Goal: Task Accomplishment & Management: Use online tool/utility

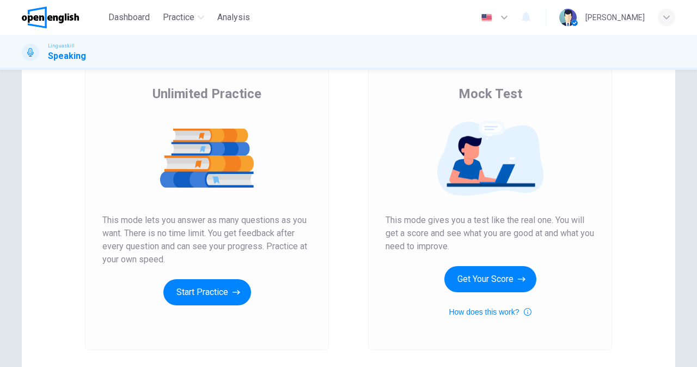
scroll to position [81, 0]
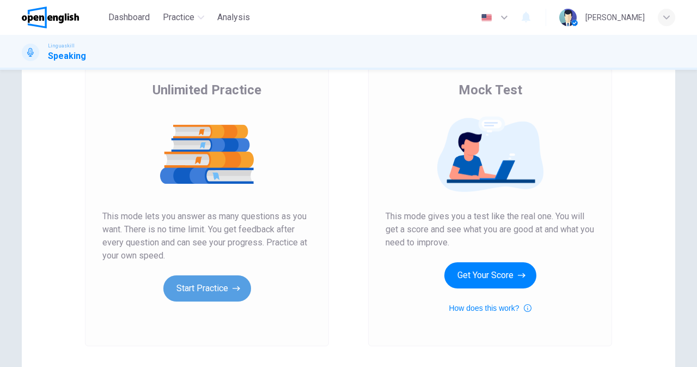
click at [208, 284] on button "Start Practice" at bounding box center [207, 288] width 88 height 26
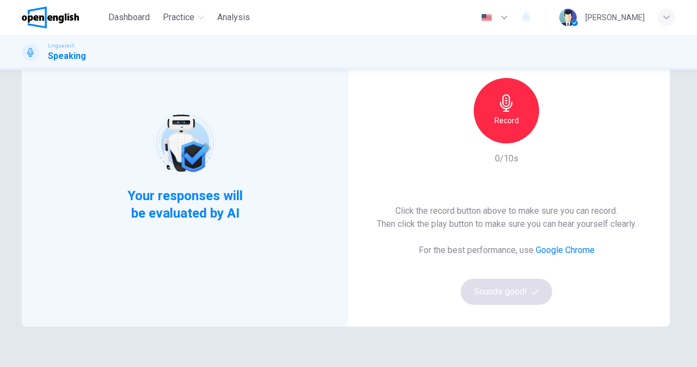
scroll to position [46, 0]
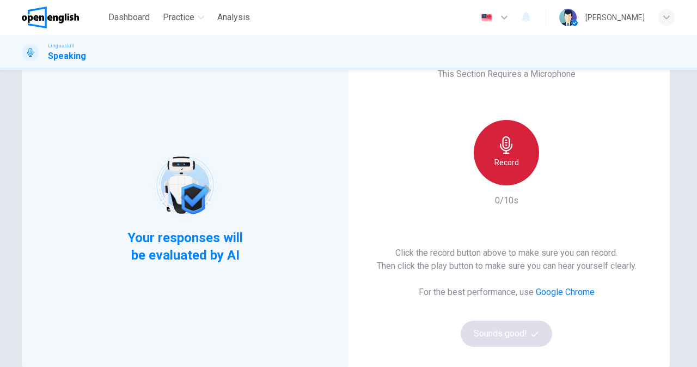
click at [509, 153] on icon "button" at bounding box center [506, 144] width 17 height 17
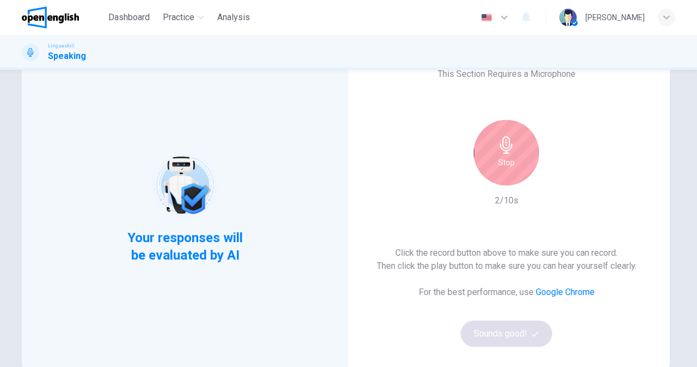
click at [518, 167] on div "Stop" at bounding box center [506, 152] width 65 height 65
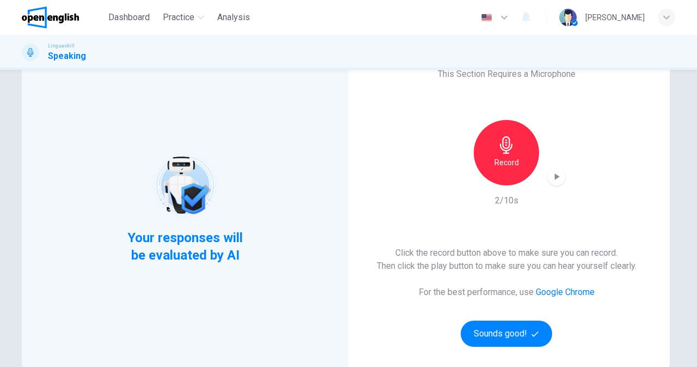
click at [555, 179] on icon "button" at bounding box center [556, 176] width 11 height 11
click at [495, 331] on button "Sounds good!" at bounding box center [507, 333] width 92 height 26
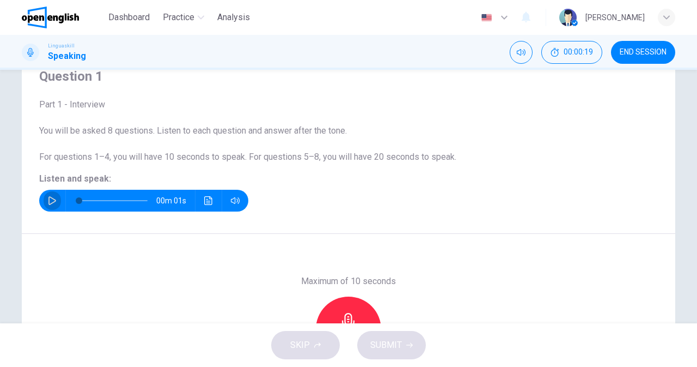
click at [48, 199] on icon "button" at bounding box center [52, 200] width 9 height 9
type input "*"
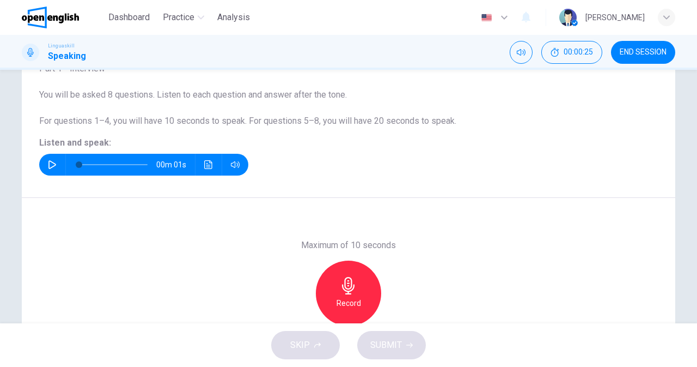
scroll to position [98, 0]
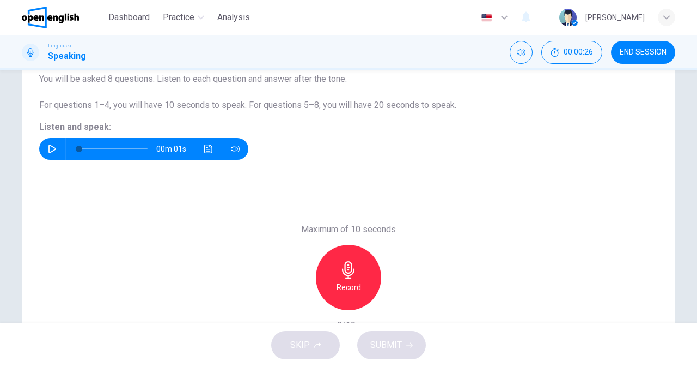
click at [364, 285] on div "Record" at bounding box center [348, 277] width 65 height 65
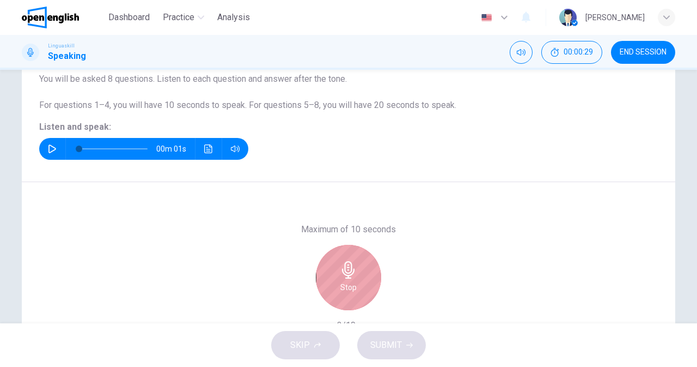
click at [364, 285] on div "Stop" at bounding box center [348, 277] width 65 height 65
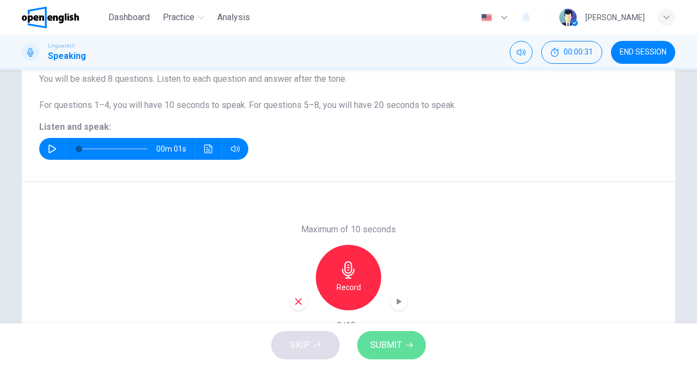
click at [383, 340] on span "SUBMIT" at bounding box center [386, 344] width 32 height 15
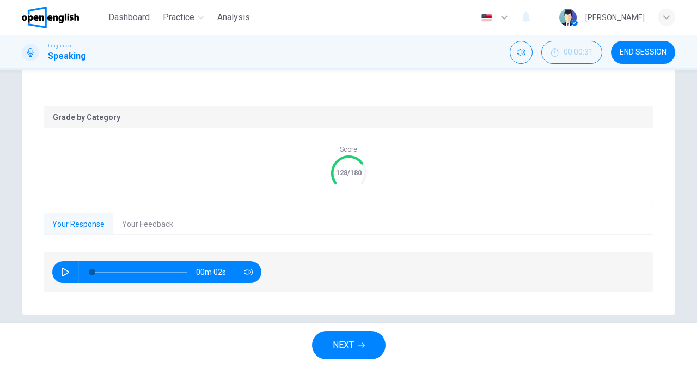
scroll to position [196, 0]
click at [149, 223] on button "Your Feedback" at bounding box center [147, 223] width 69 height 23
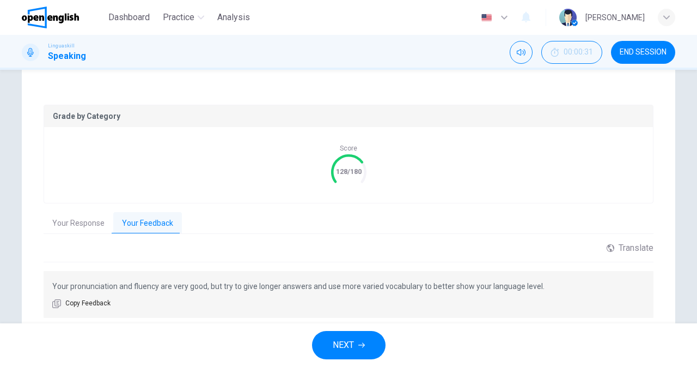
click at [90, 222] on button "Your Response" at bounding box center [79, 223] width 70 height 23
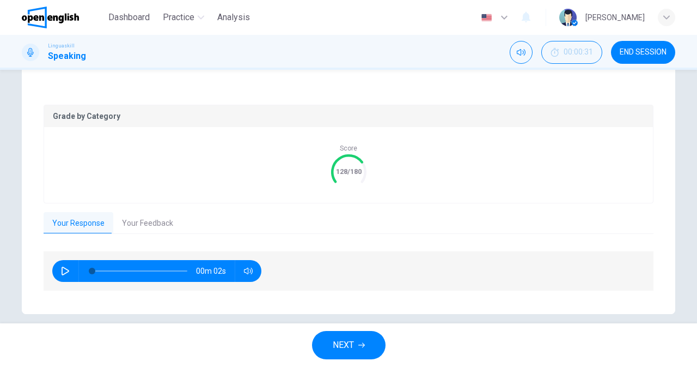
click at [61, 269] on icon "button" at bounding box center [65, 270] width 9 height 9
type input "*"
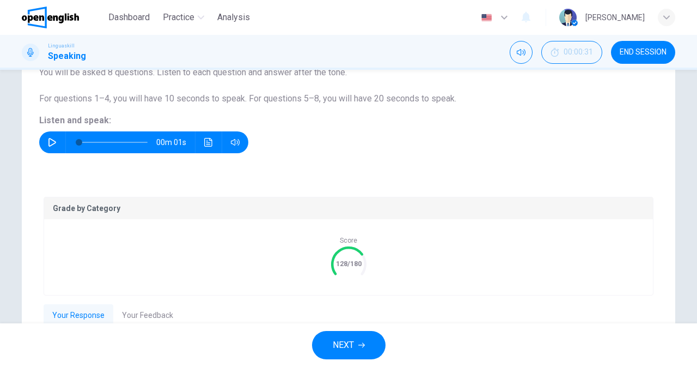
scroll to position [87, 0]
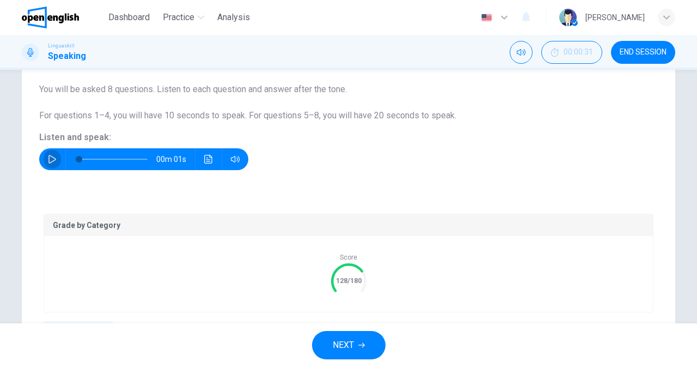
click at [48, 159] on icon "button" at bounding box center [52, 159] width 9 height 9
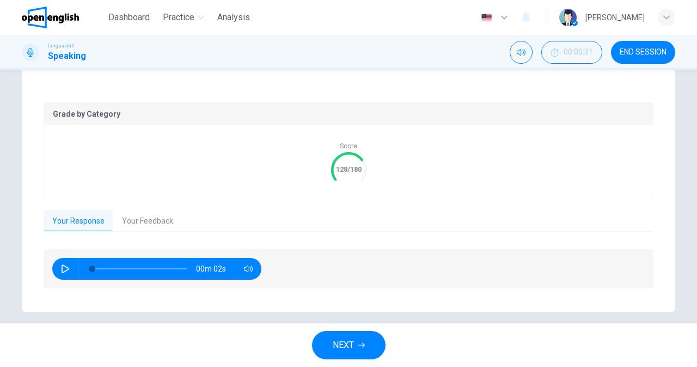
scroll to position [209, 0]
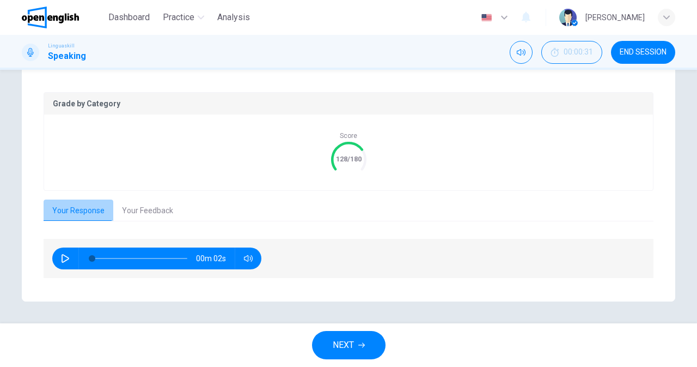
click at [75, 209] on button "Your Response" at bounding box center [79, 210] width 70 height 23
click at [154, 218] on button "Your Feedback" at bounding box center [147, 210] width 69 height 23
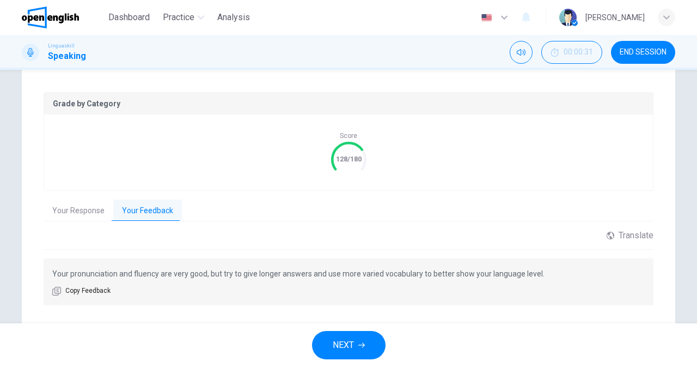
click at [326, 345] on button "NEXT" at bounding box center [349, 345] width 74 height 28
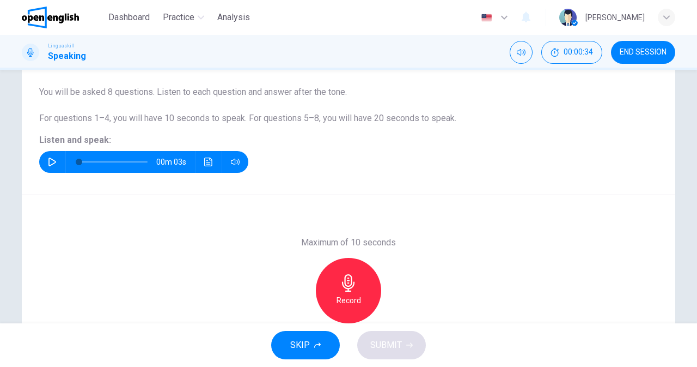
scroll to position [56, 0]
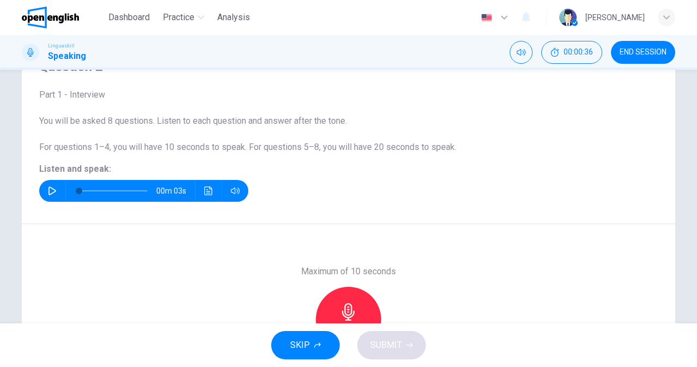
click at [44, 192] on button "button" at bounding box center [52, 191] width 17 height 22
click at [345, 308] on icon "button" at bounding box center [348, 311] width 17 height 17
click at [380, 341] on span "SUBMIT" at bounding box center [386, 344] width 32 height 15
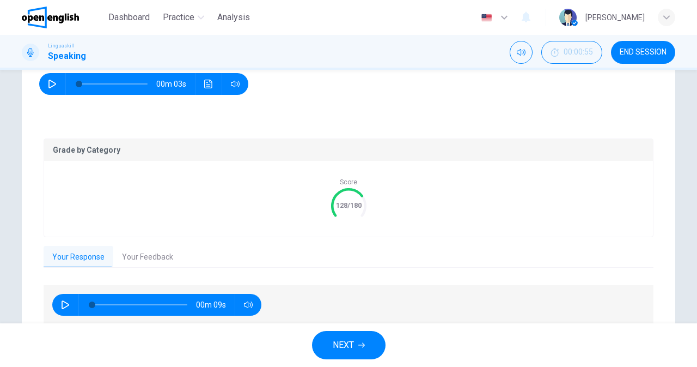
scroll to position [202, 0]
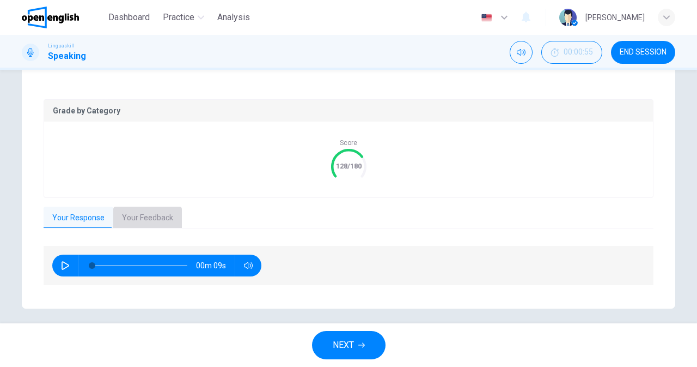
click at [144, 217] on button "Your Feedback" at bounding box center [147, 217] width 69 height 23
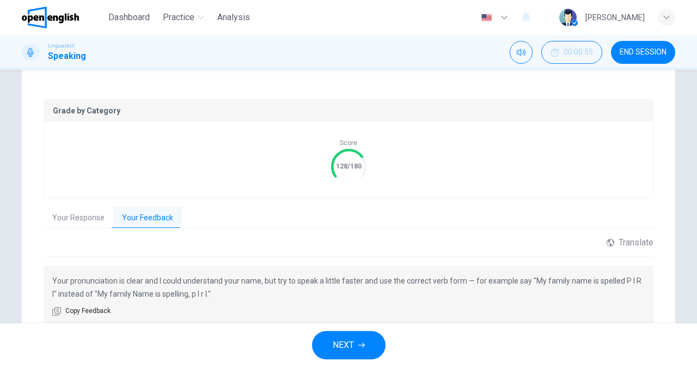
click at [329, 336] on button "NEXT" at bounding box center [349, 345] width 74 height 28
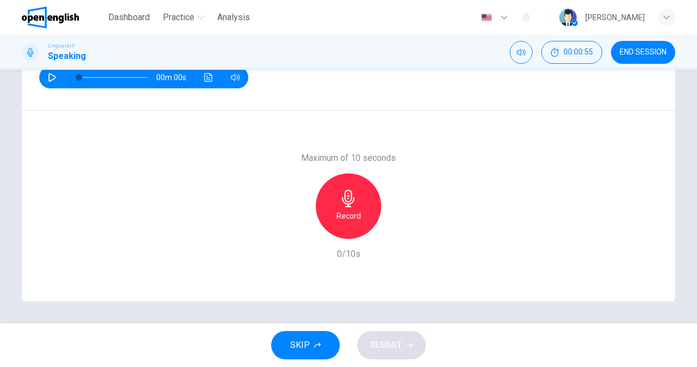
scroll to position [169, 0]
click at [44, 81] on button "button" at bounding box center [52, 77] width 17 height 22
click at [341, 219] on h6 "Record" at bounding box center [349, 215] width 25 height 13
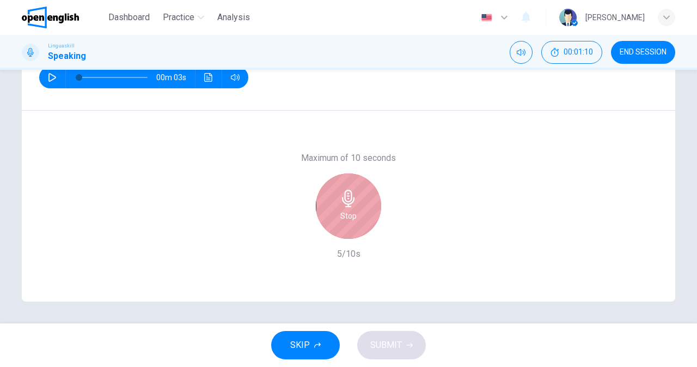
click at [341, 219] on h6 "Stop" at bounding box center [348, 215] width 16 height 13
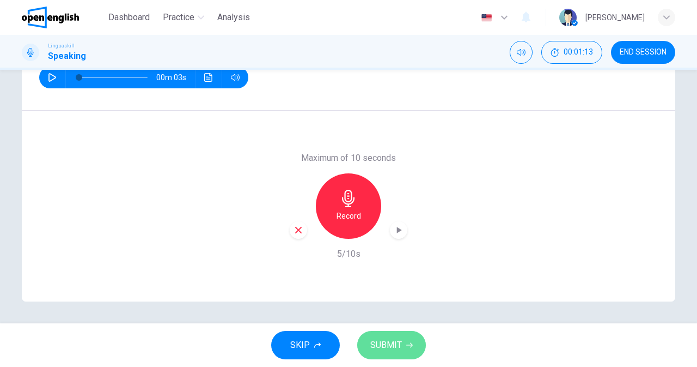
click at [395, 350] on span "SUBMIT" at bounding box center [386, 344] width 32 height 15
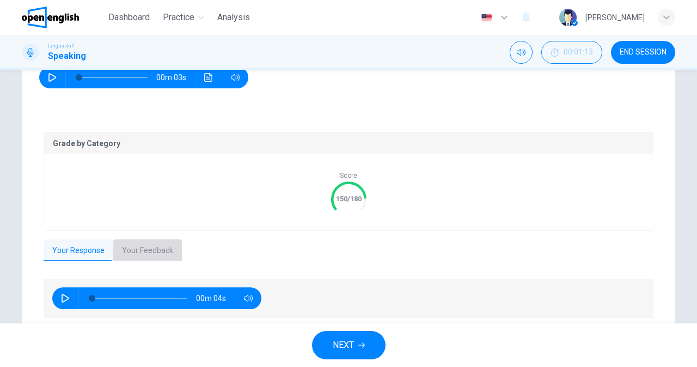
click at [156, 247] on button "Your Feedback" at bounding box center [147, 250] width 69 height 23
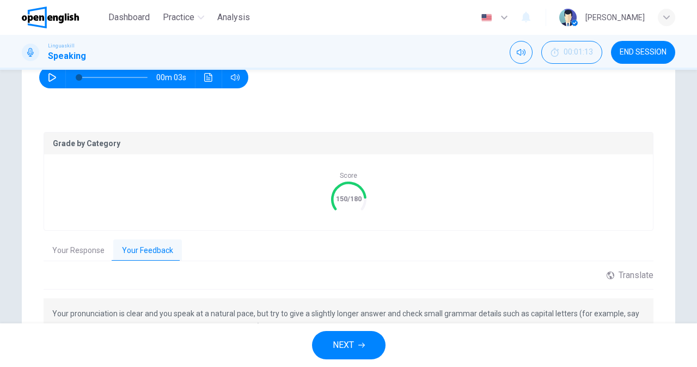
click at [69, 246] on button "Your Response" at bounding box center [79, 250] width 70 height 23
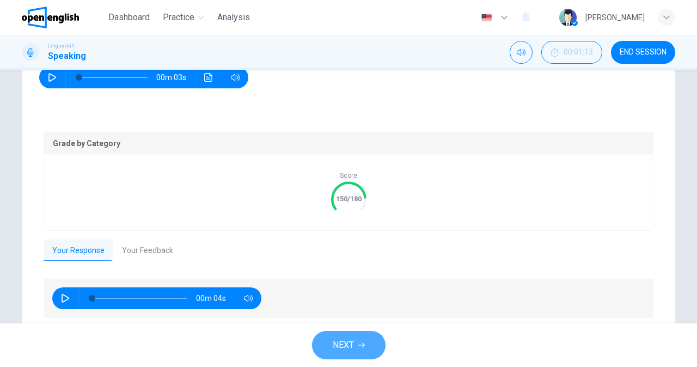
click at [333, 351] on span "NEXT" at bounding box center [343, 344] width 21 height 15
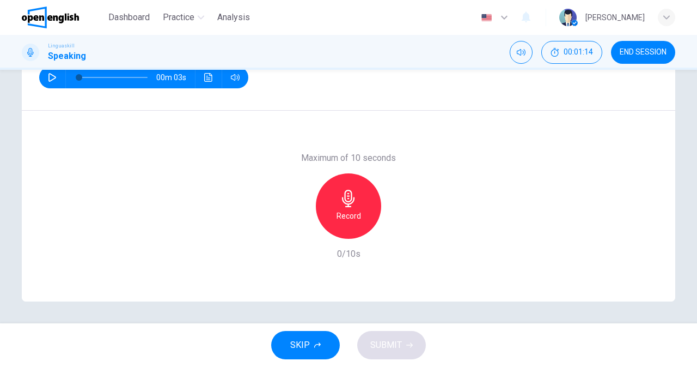
click at [49, 74] on icon "button" at bounding box center [52, 77] width 9 height 9
click at [352, 206] on icon "button" at bounding box center [348, 198] width 17 height 17
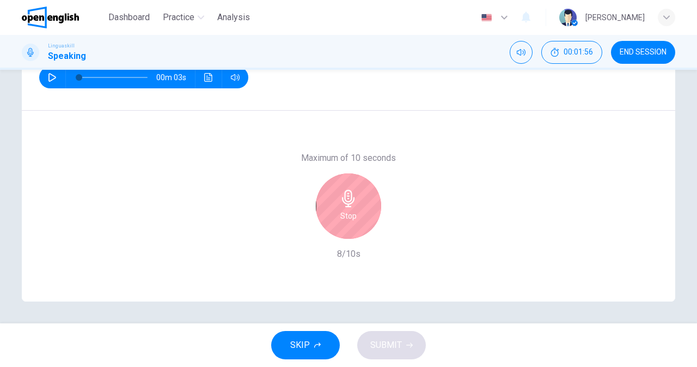
click at [352, 206] on icon "button" at bounding box center [348, 198] width 17 height 17
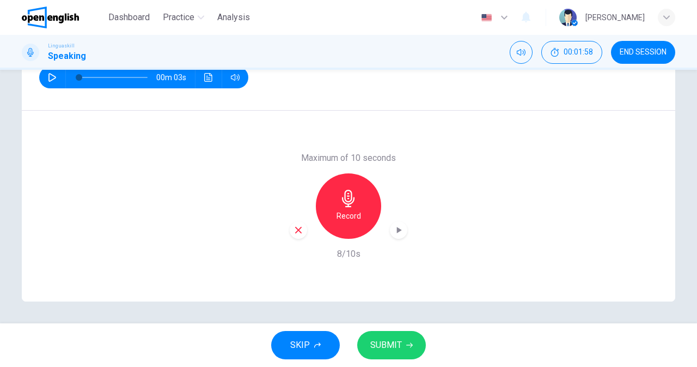
click at [383, 360] on div "SKIP SUBMIT" at bounding box center [348, 345] width 697 height 44
click at [388, 342] on span "SUBMIT" at bounding box center [386, 344] width 32 height 15
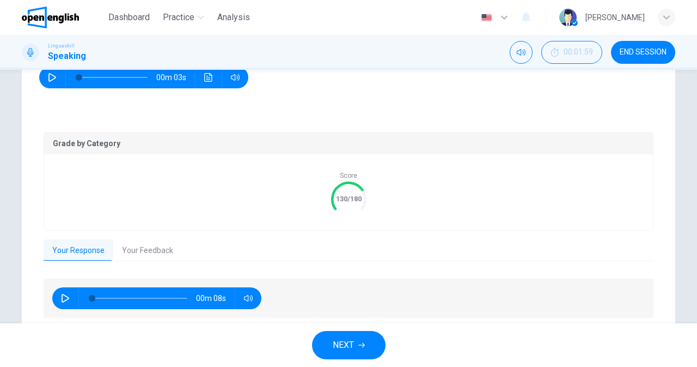
click at [138, 252] on button "Your Feedback" at bounding box center [147, 250] width 69 height 23
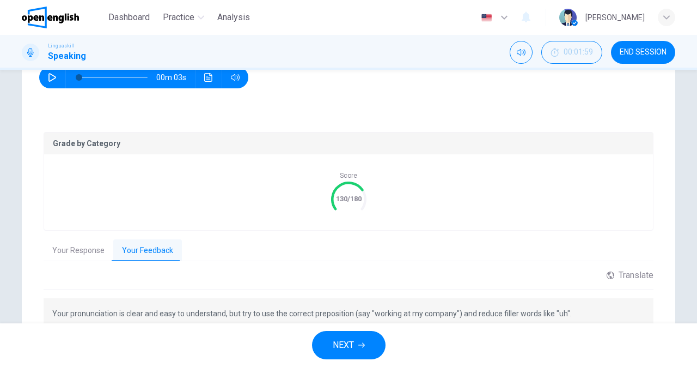
click at [348, 338] on span "NEXT" at bounding box center [343, 344] width 21 height 15
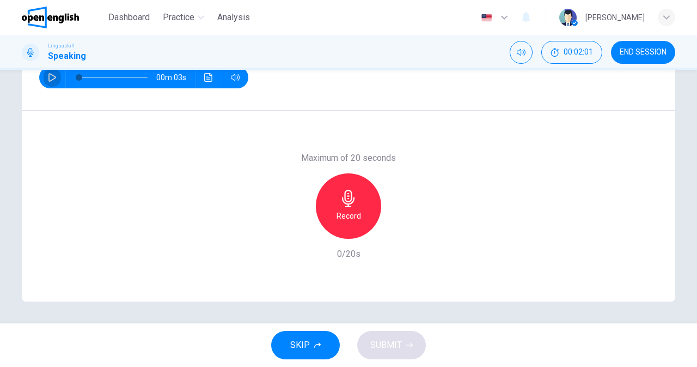
click at [45, 72] on button "button" at bounding box center [52, 77] width 17 height 22
click at [352, 218] on h6 "Record" at bounding box center [349, 215] width 25 height 13
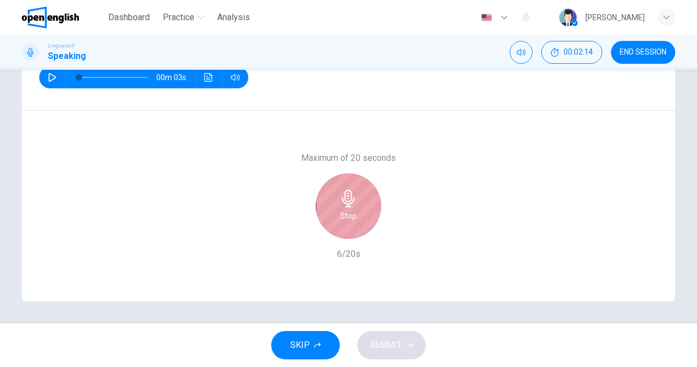
click at [352, 218] on h6 "Stop" at bounding box center [348, 215] width 16 height 13
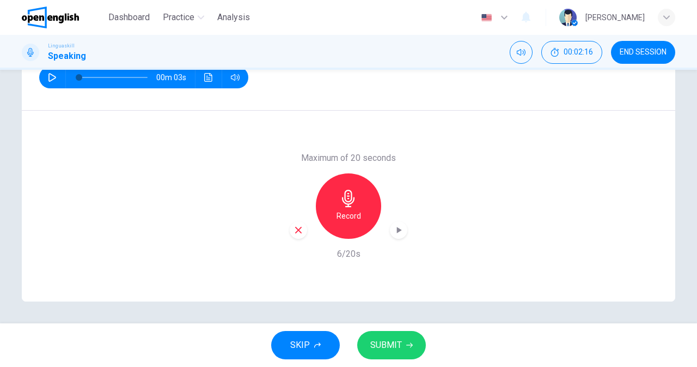
click at [380, 346] on span "SUBMIT" at bounding box center [386, 344] width 32 height 15
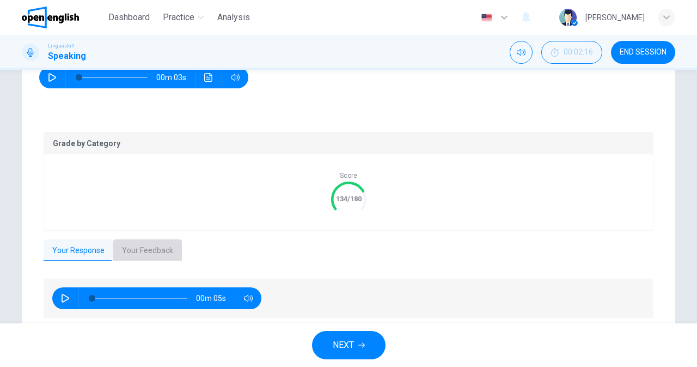
click at [153, 242] on button "Your Feedback" at bounding box center [147, 250] width 69 height 23
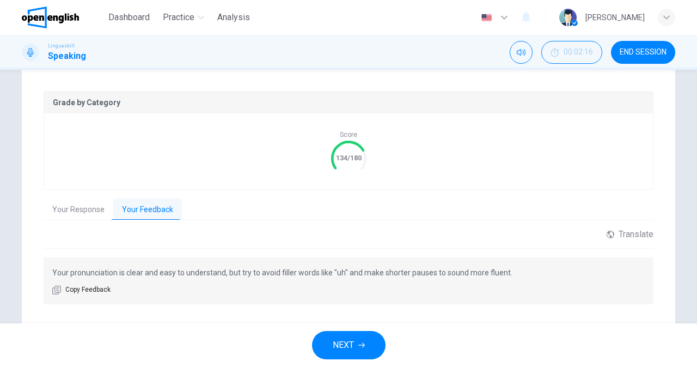
scroll to position [233, 0]
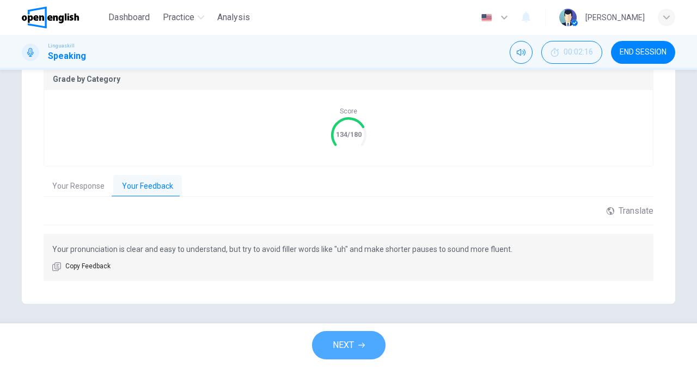
click at [364, 338] on button "NEXT" at bounding box center [349, 345] width 74 height 28
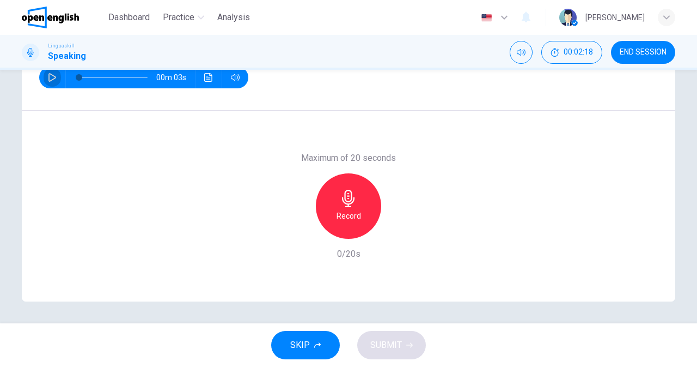
click at [48, 78] on icon "button" at bounding box center [52, 77] width 9 height 9
click at [340, 222] on h6 "Record" at bounding box center [349, 215] width 25 height 13
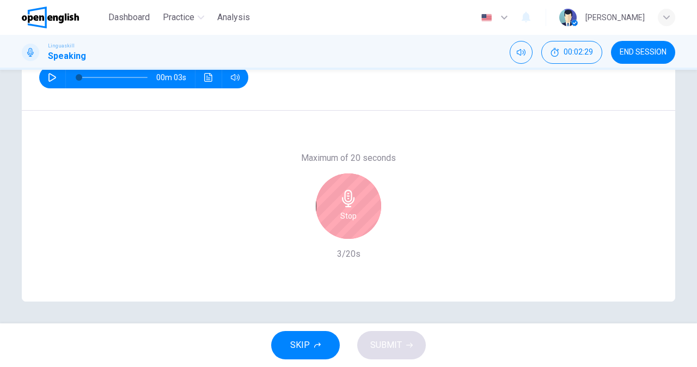
click at [340, 222] on h6 "Stop" at bounding box center [348, 215] width 16 height 13
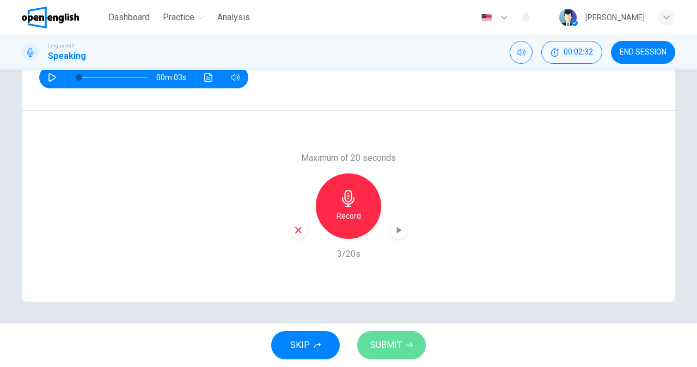
click at [400, 351] on span "SUBMIT" at bounding box center [386, 344] width 32 height 15
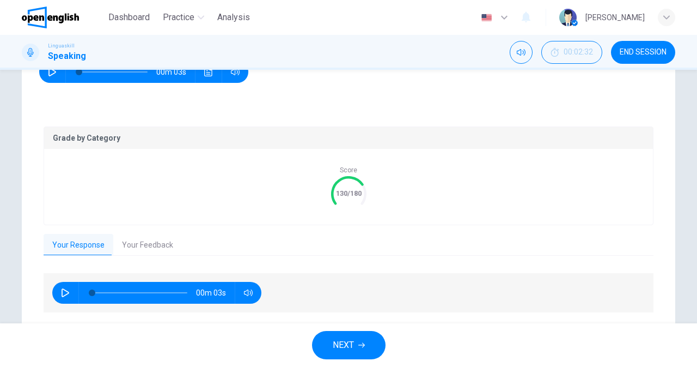
scroll to position [175, 0]
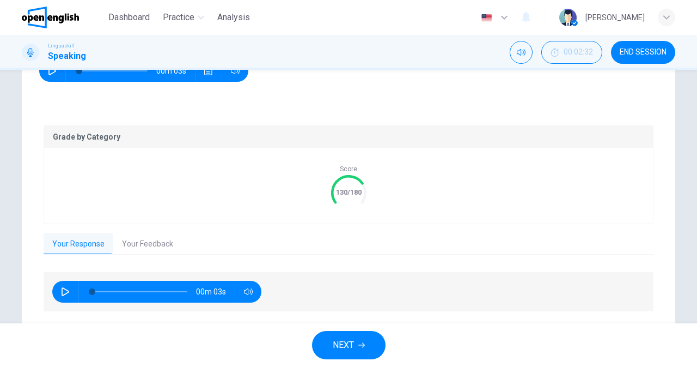
click at [151, 248] on button "Your Feedback" at bounding box center [147, 244] width 69 height 23
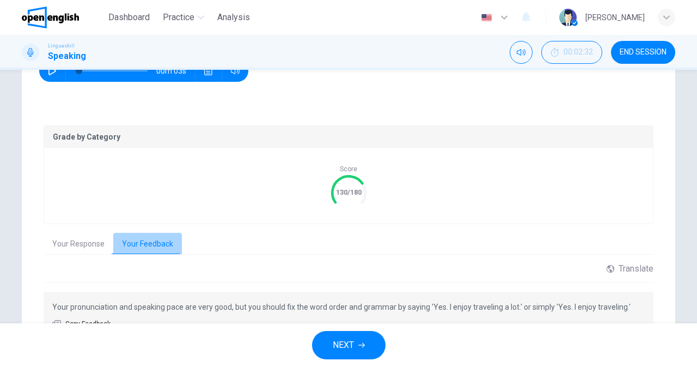
click at [152, 252] on button "Your Feedback" at bounding box center [147, 244] width 69 height 23
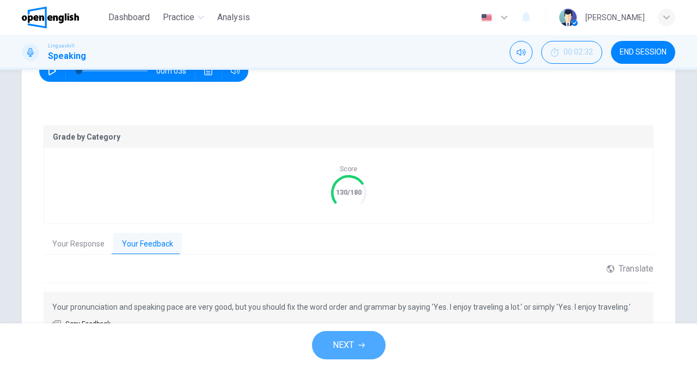
click at [336, 340] on span "NEXT" at bounding box center [343, 344] width 21 height 15
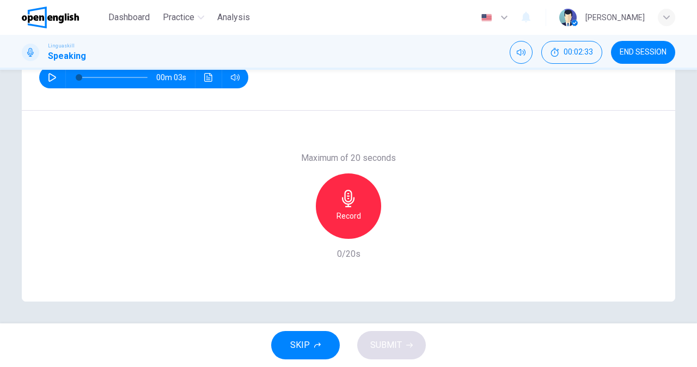
click at [48, 71] on button "button" at bounding box center [52, 77] width 17 height 22
click at [49, 77] on icon "button" at bounding box center [52, 77] width 9 height 9
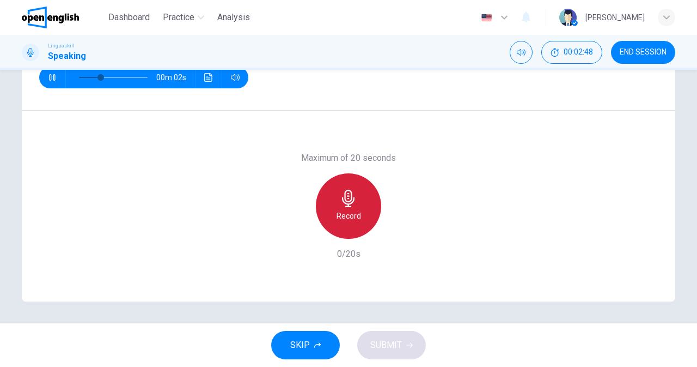
click at [357, 220] on h6 "Record" at bounding box center [349, 215] width 25 height 13
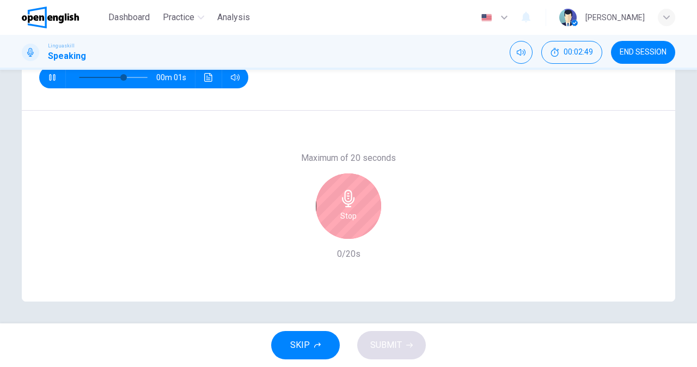
type input "*"
click at [357, 220] on div "Stop" at bounding box center [348, 205] width 65 height 65
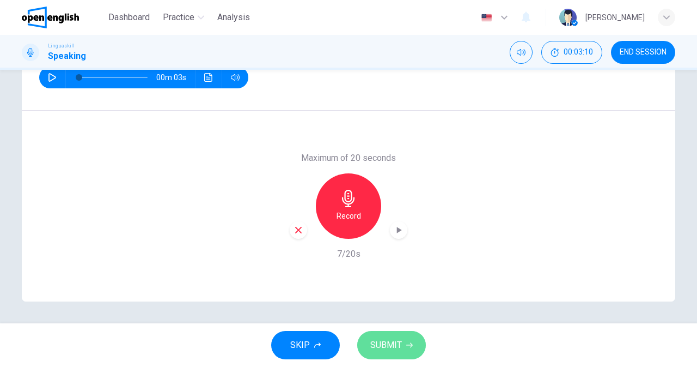
click at [407, 353] on button "SUBMIT" at bounding box center [391, 345] width 69 height 28
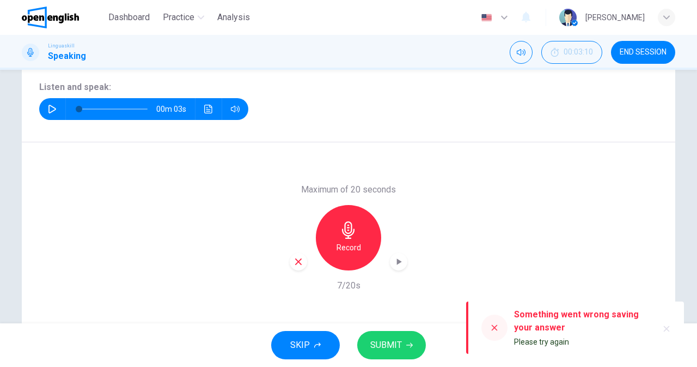
scroll to position [147, 0]
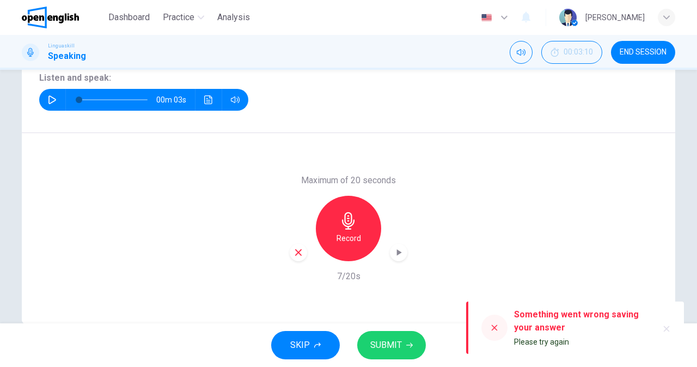
click at [309, 228] on div "Record" at bounding box center [349, 228] width 118 height 65
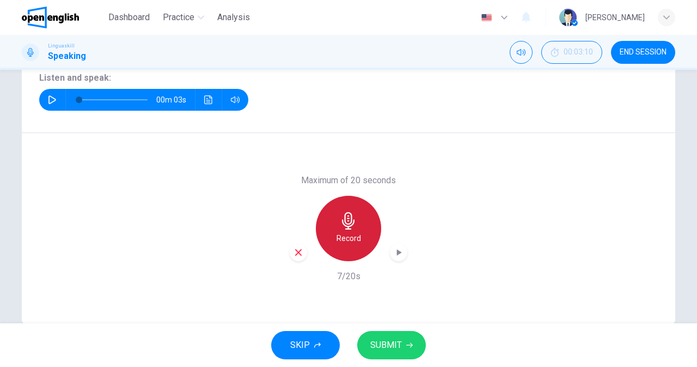
click at [351, 232] on h6 "Record" at bounding box center [349, 238] width 25 height 13
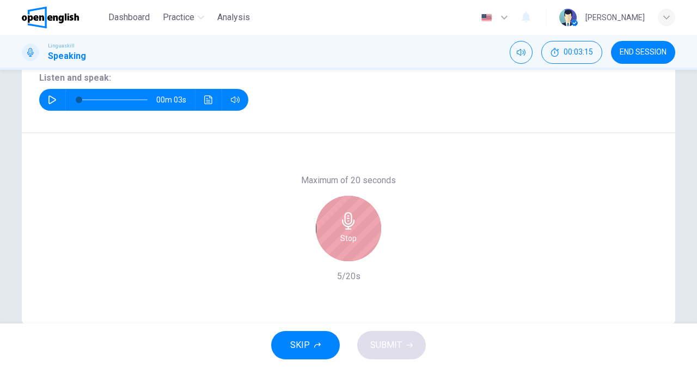
click at [365, 247] on div "Stop" at bounding box center [348, 228] width 65 height 65
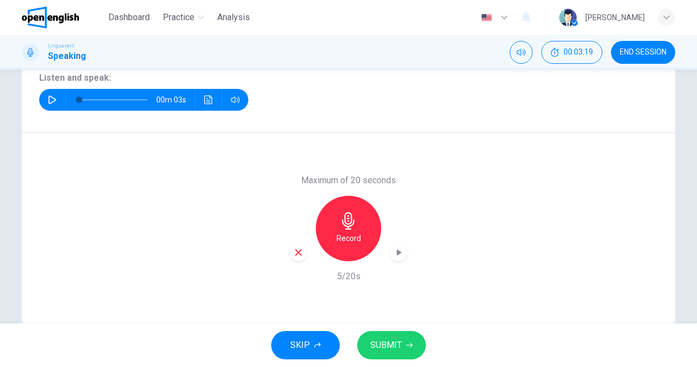
click at [379, 343] on span "SUBMIT" at bounding box center [386, 344] width 32 height 15
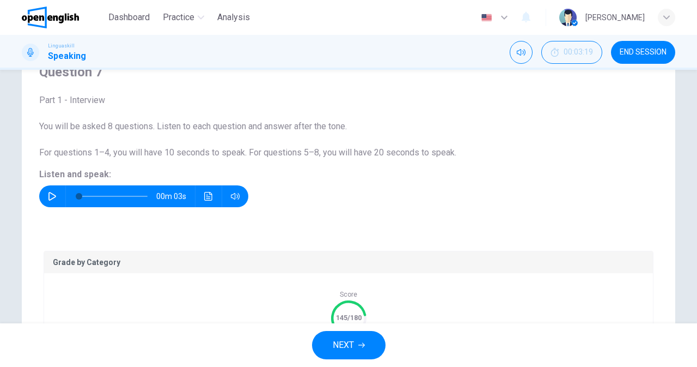
scroll to position [51, 0]
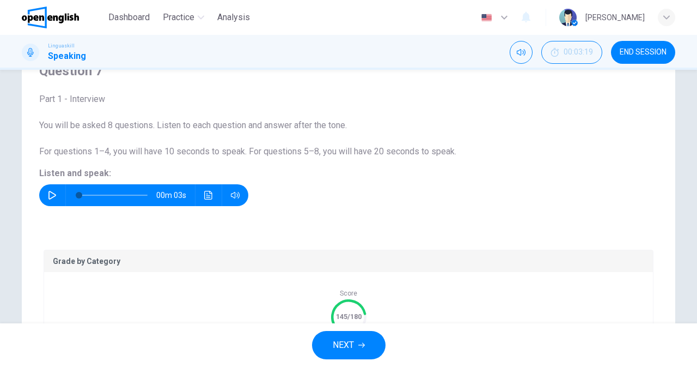
click at [642, 55] on span "END SESSION" at bounding box center [643, 52] width 47 height 9
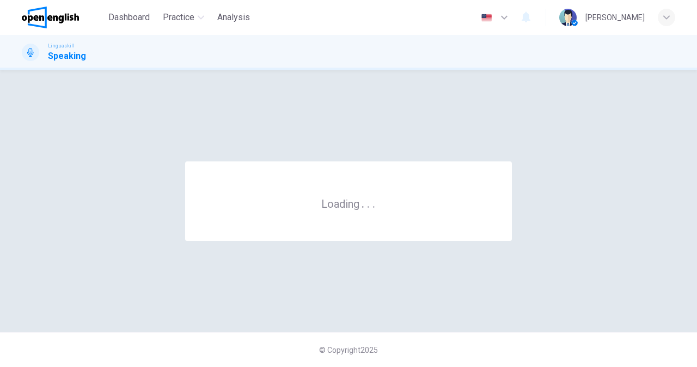
scroll to position [0, 0]
